Goal: Information Seeking & Learning: Learn about a topic

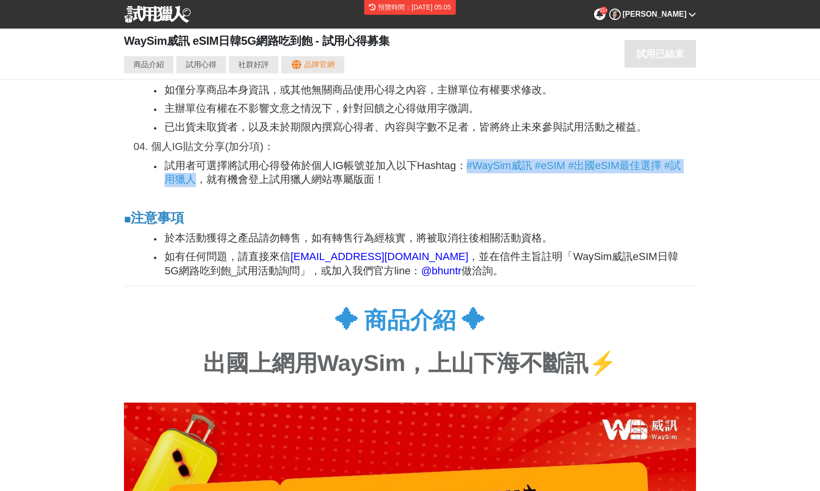
scroll to position [0, 1715]
click at [162, 10] on img at bounding box center [157, 14] width 67 height 17
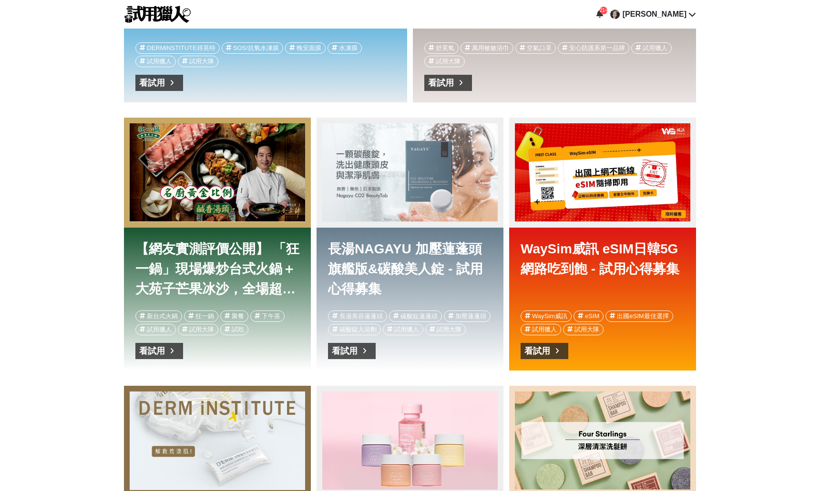
scroll to position [0, 572]
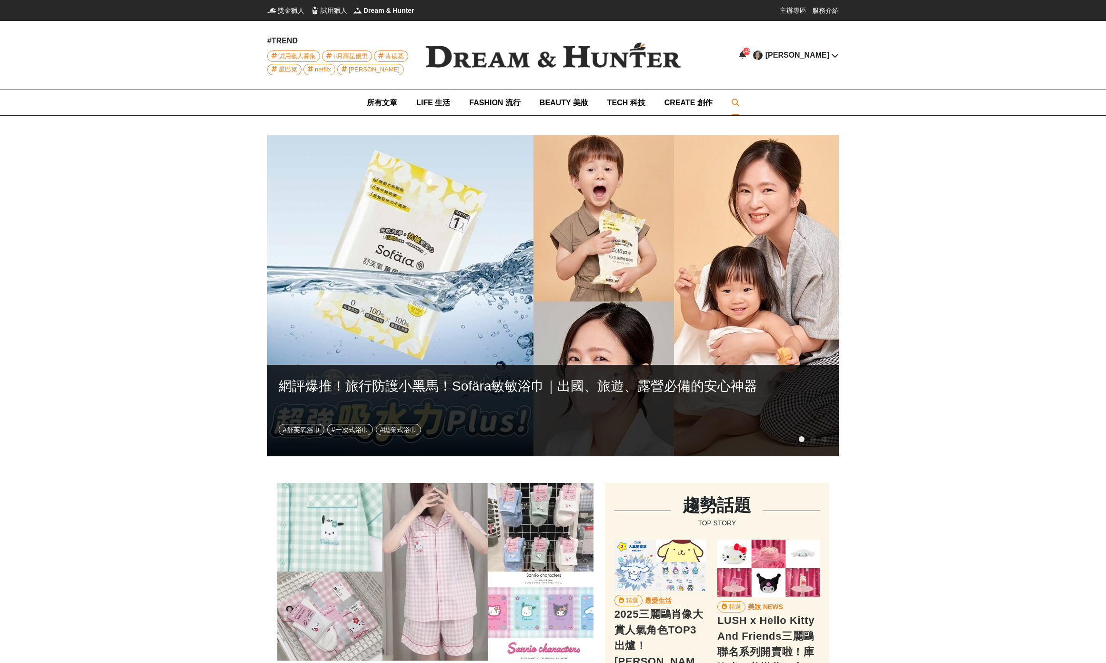
click at [735, 100] on icon at bounding box center [736, 103] width 8 height 8
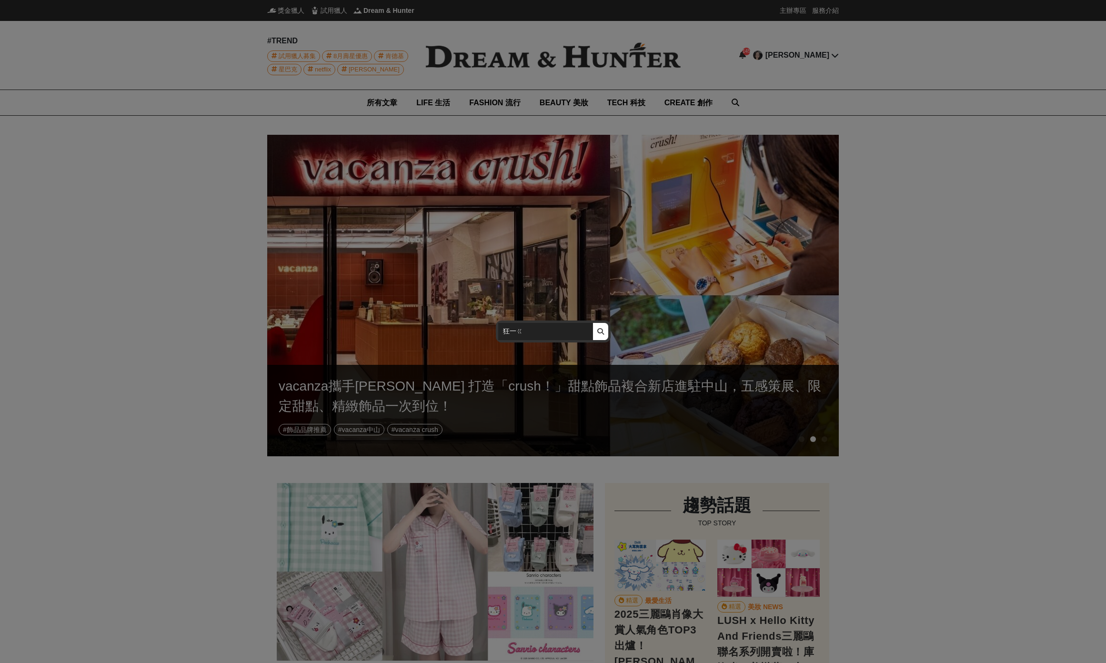
scroll to position [0, 564]
type input "狂一鍋"
click button "submit" at bounding box center [601, 331] width 16 height 17
